Goal: Contribute content

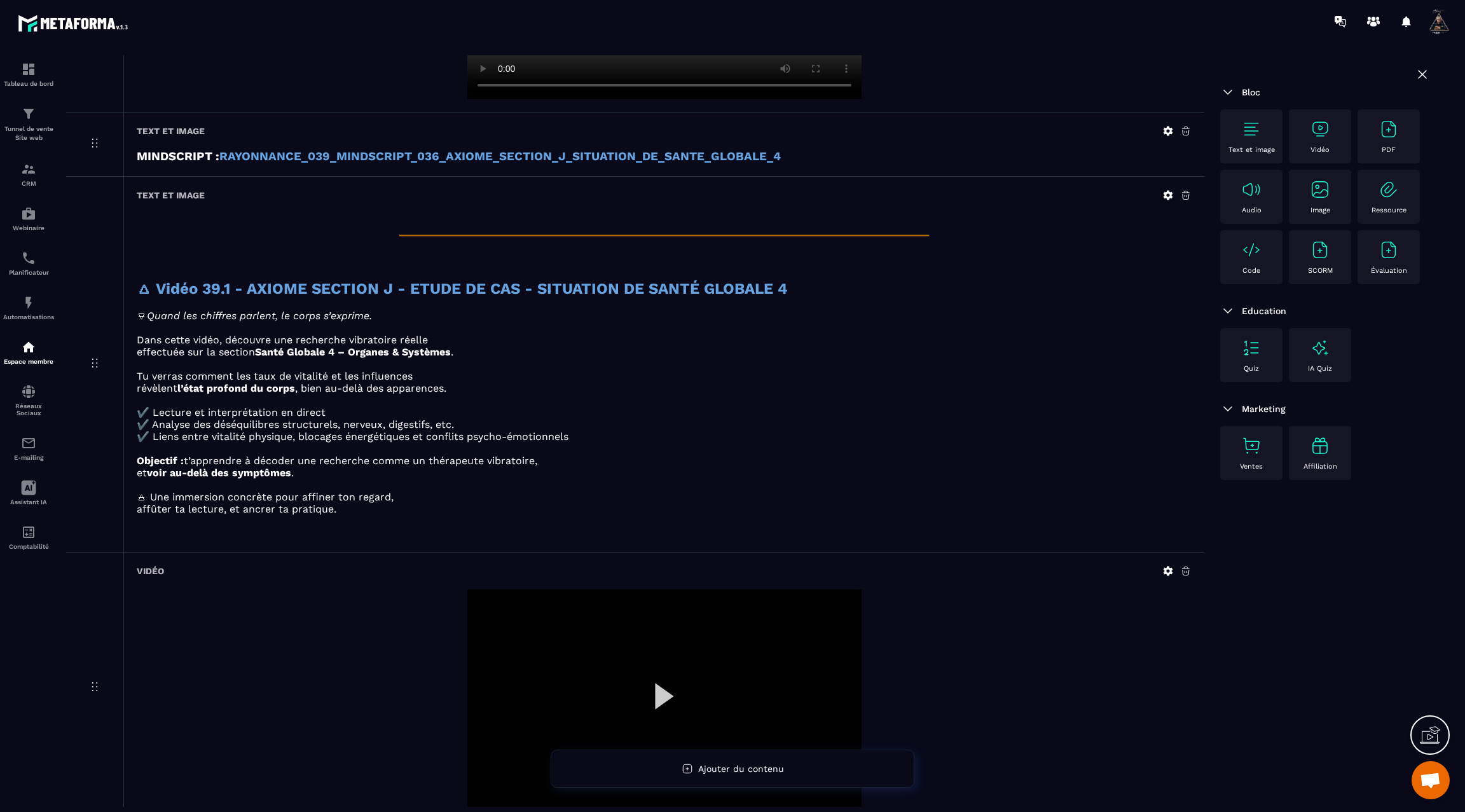
scroll to position [715, 0]
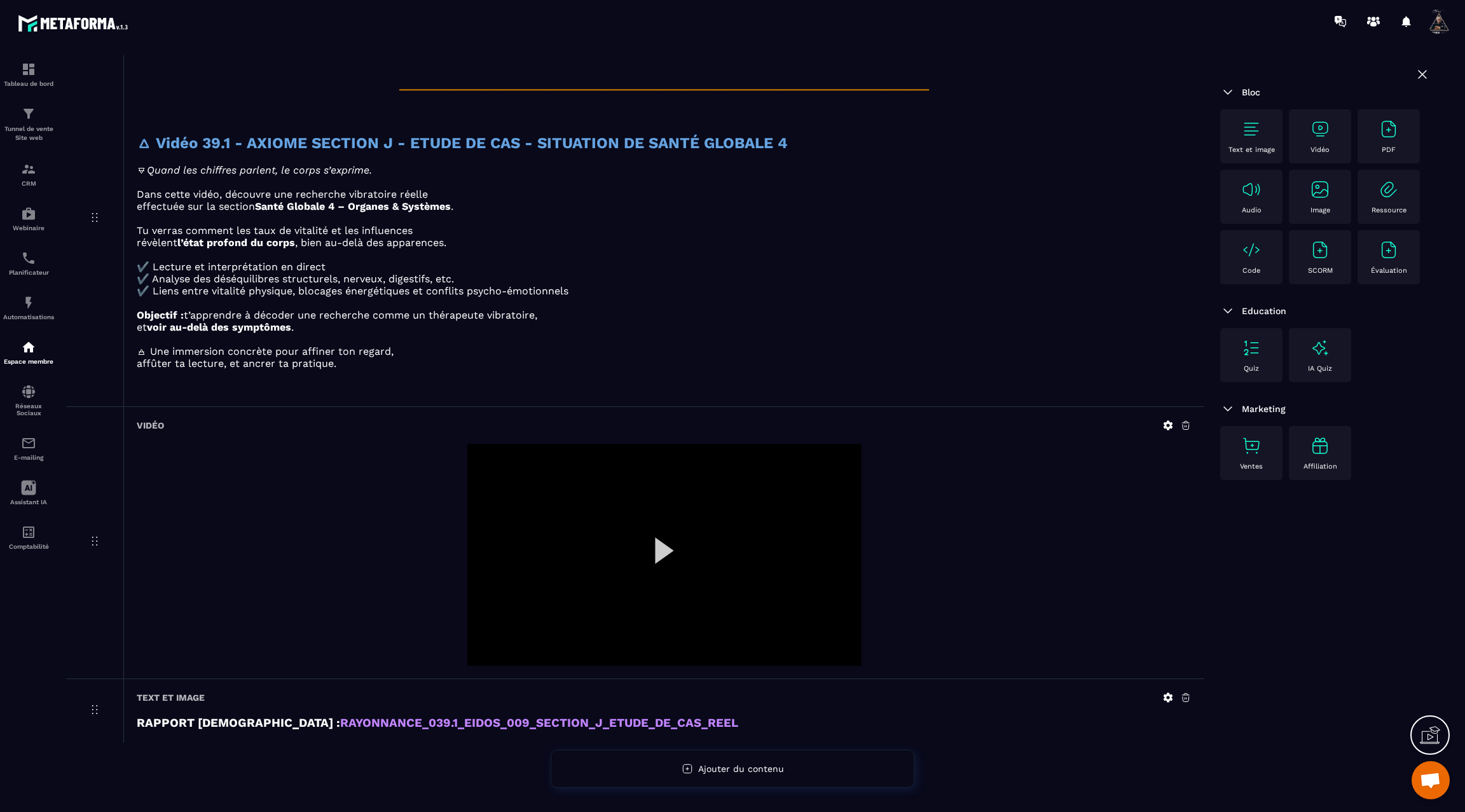
click at [1163, 423] on icon at bounding box center [1168, 425] width 11 height 11
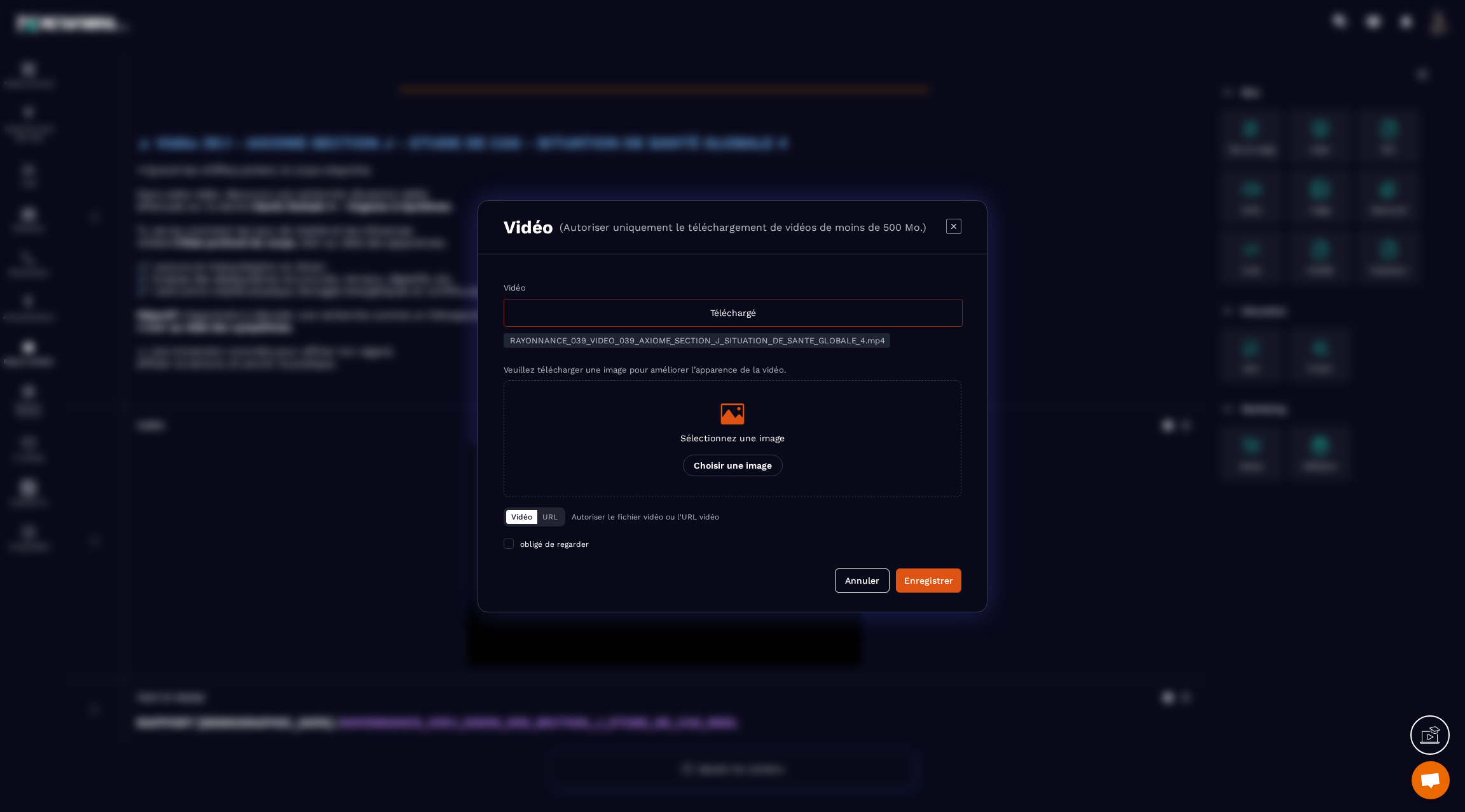
click at [772, 319] on div "Téléchargé" at bounding box center [733, 312] width 459 height 28
click at [0, 0] on input "Vidéo Téléchargé" at bounding box center [0, 0] width 0 height 0
click at [944, 575] on div "Enregistrer" at bounding box center [928, 580] width 49 height 13
